Goal: Task Accomplishment & Management: Manage account settings

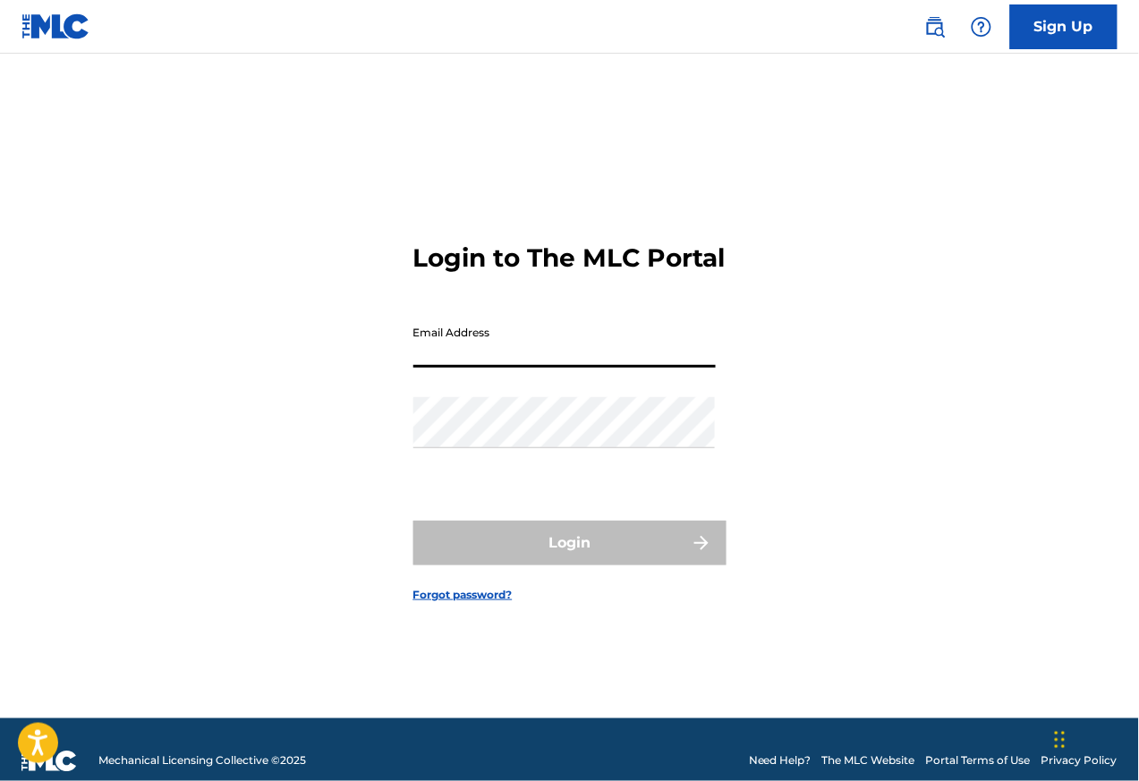
click at [549, 363] on input "Email Address" at bounding box center [564, 342] width 302 height 51
type input "th"
click at [534, 361] on input "Email Address" at bounding box center [564, 342] width 302 height 51
click at [481, 367] on input "thereal" at bounding box center [564, 342] width 302 height 51
type input "t"
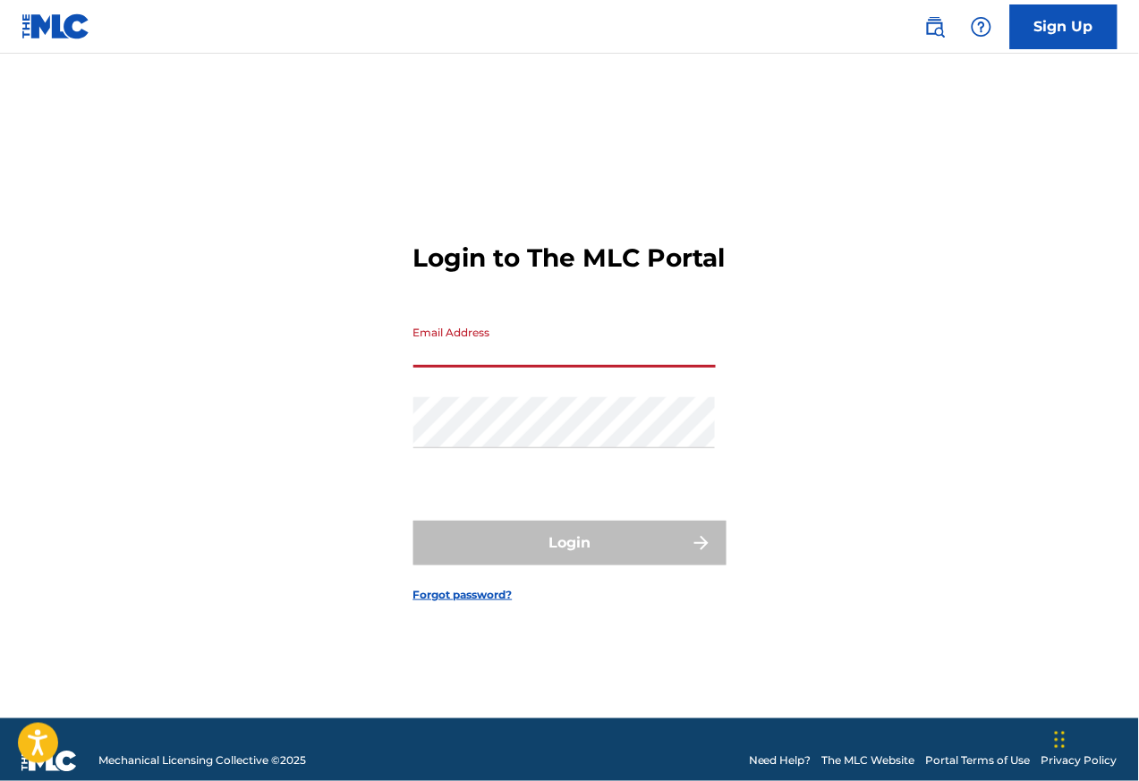
paste input "therealmsjsy@gmail.COM"
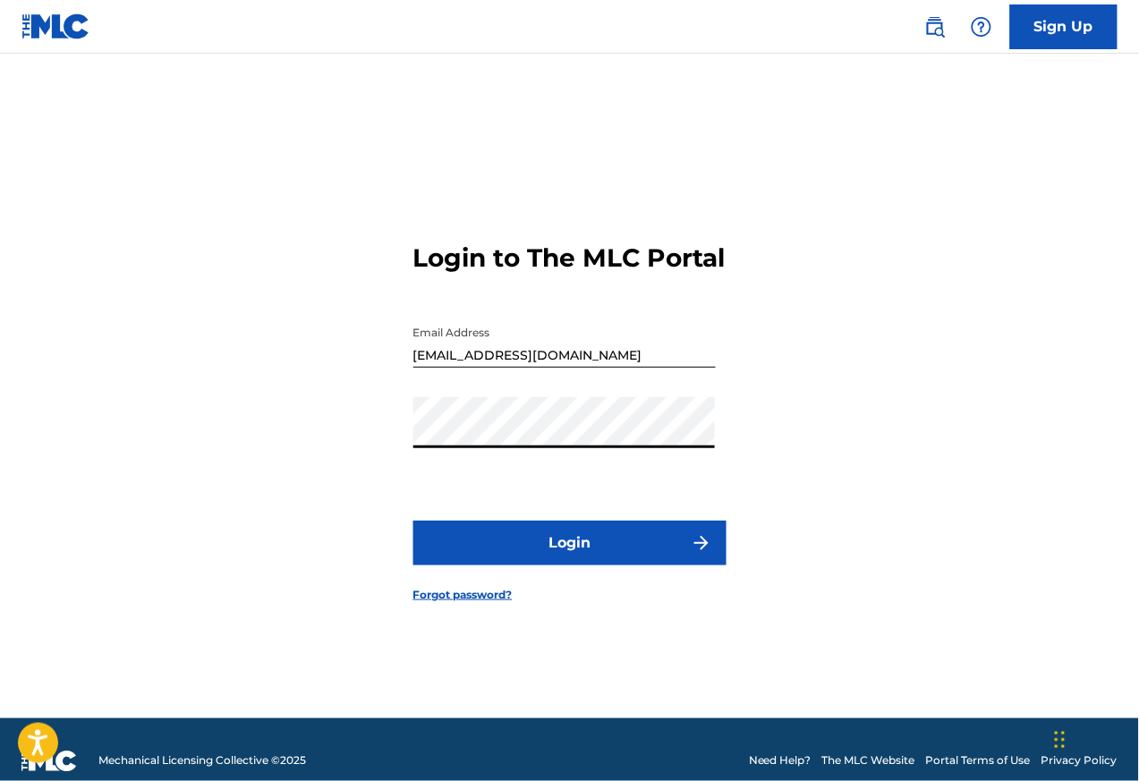
click at [591, 554] on button "Login" at bounding box center [569, 543] width 313 height 45
click at [537, 558] on button "Login" at bounding box center [569, 543] width 313 height 45
click at [524, 556] on button "Login" at bounding box center [569, 543] width 313 height 45
click at [529, 566] on button "Login" at bounding box center [569, 543] width 313 height 45
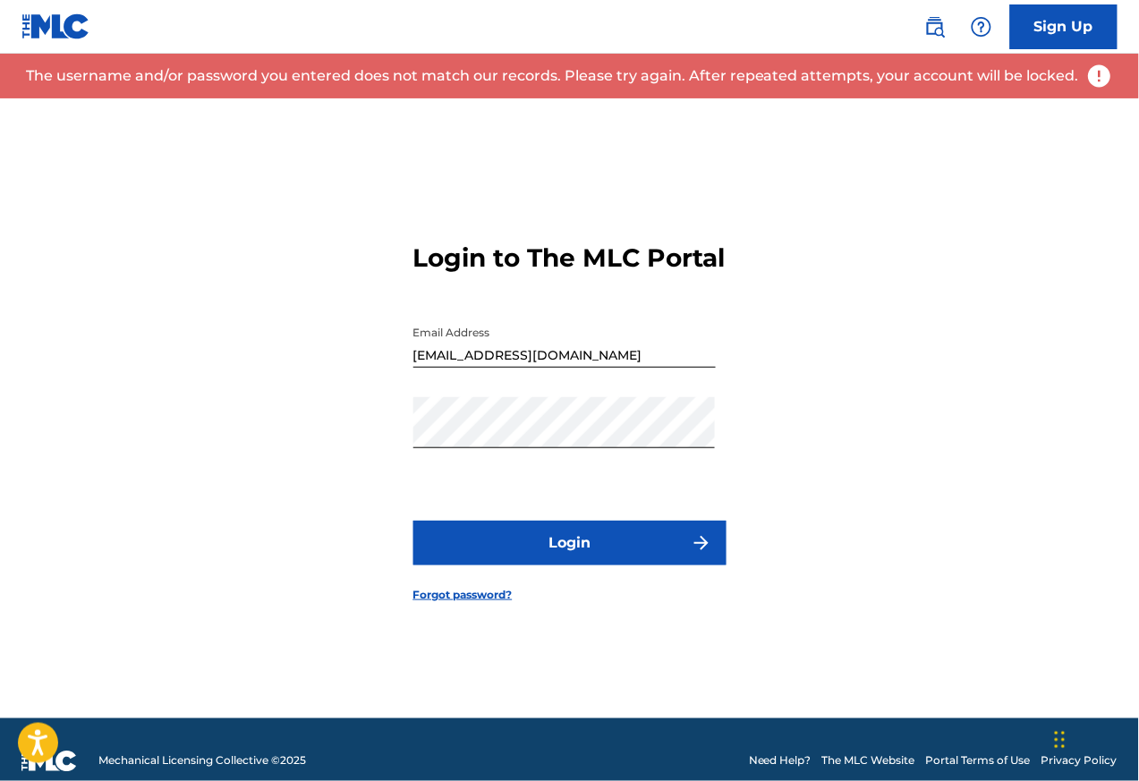
click at [501, 368] on input "therealmsjsy@gmail.com" at bounding box center [564, 342] width 302 height 51
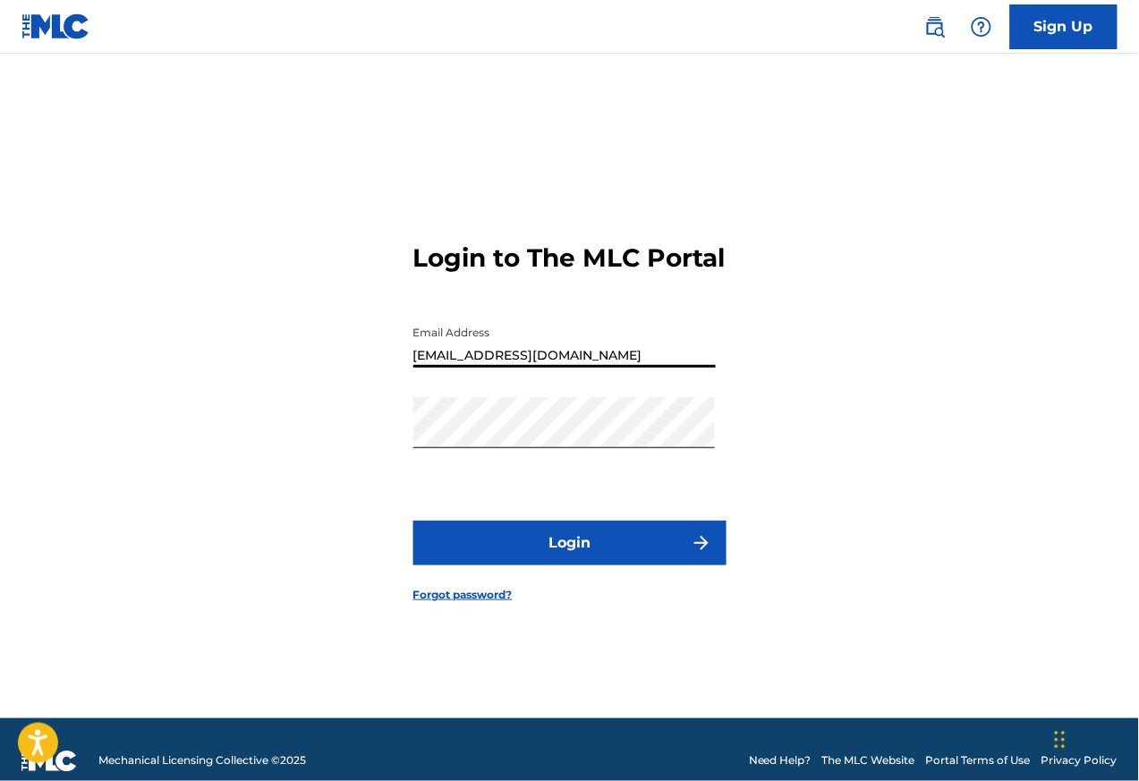
click at [534, 368] on input "therealmsjsy@gmail.com" at bounding box center [564, 342] width 302 height 51
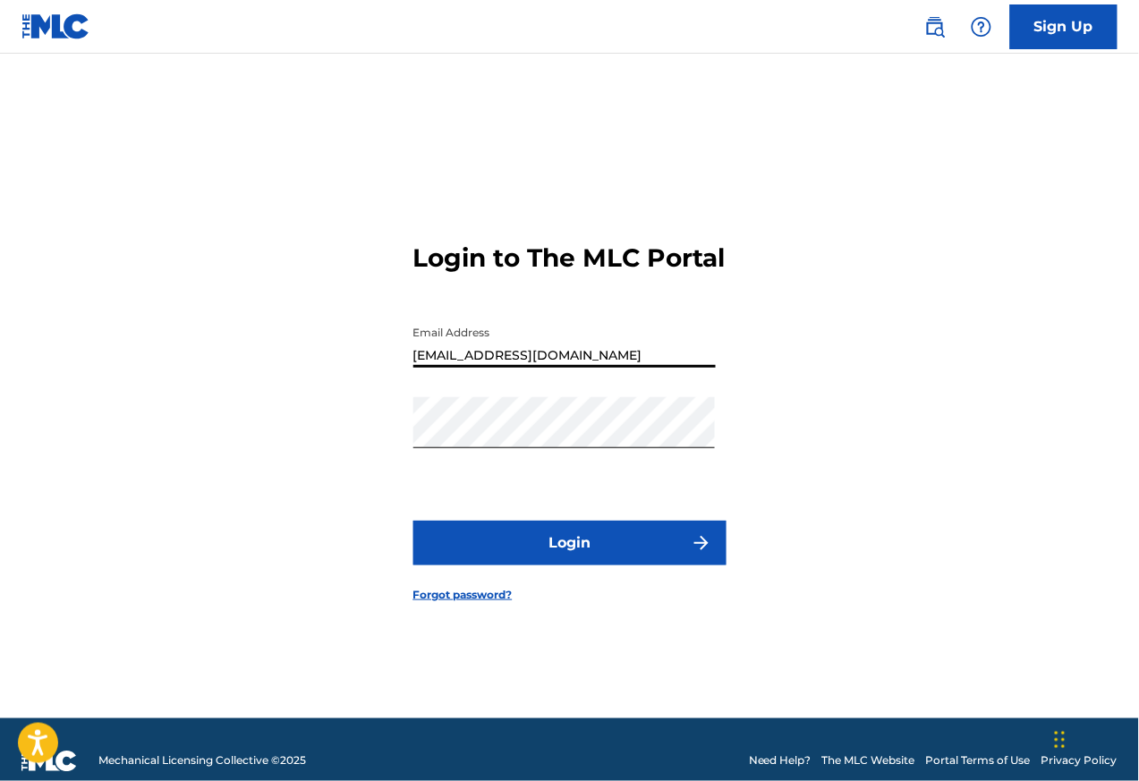
click at [534, 368] on input "therealmsjsy@gmail.com" at bounding box center [564, 342] width 302 height 51
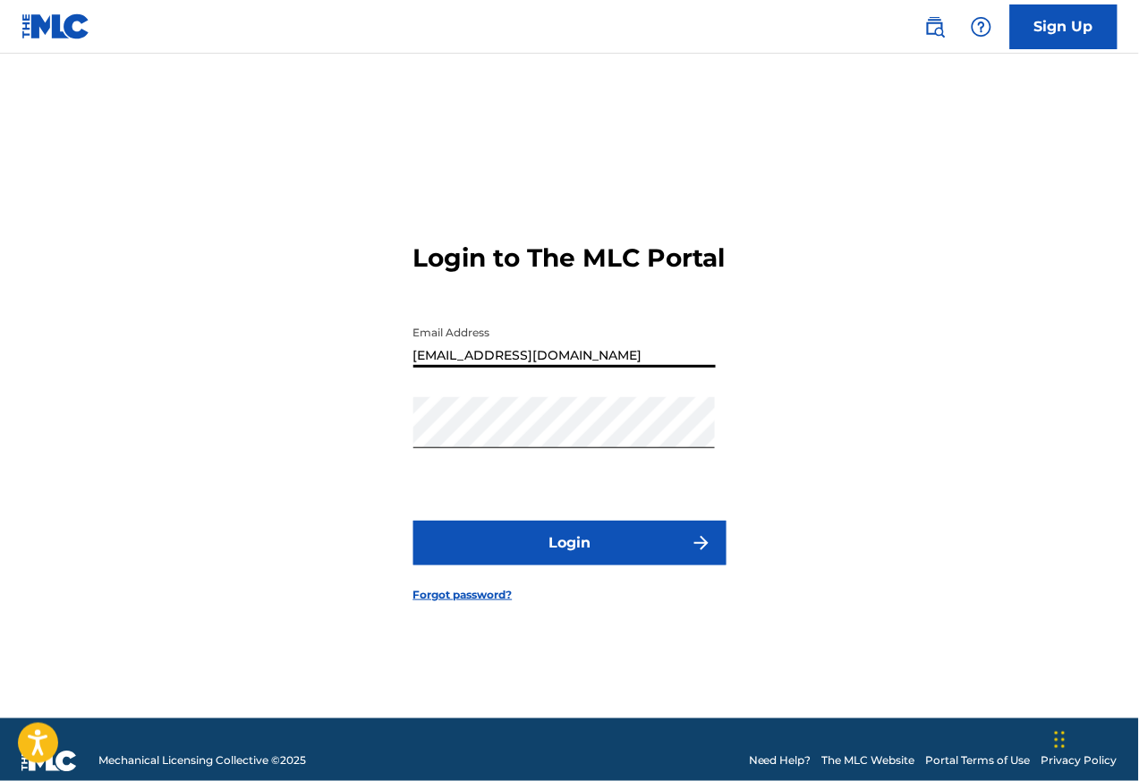
click at [534, 368] on input "therealmsjsy@gmail.com" at bounding box center [564, 342] width 302 height 51
paste input "hermoxypub"
type input "hermoxypub@gmail.com"
click at [579, 563] on button "Login" at bounding box center [569, 543] width 313 height 45
